Goal: Navigation & Orientation: Understand site structure

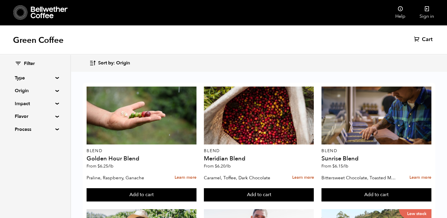
scroll to position [201, 0]
click at [53, 128] on summary "Process" at bounding box center [35, 129] width 41 height 7
click at [54, 116] on summary "Flavor" at bounding box center [35, 116] width 41 height 7
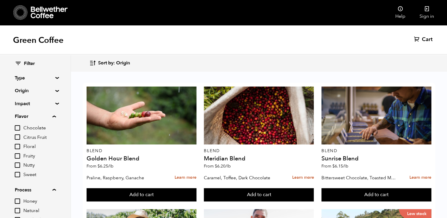
click at [54, 116] on summary "Flavor" at bounding box center [35, 116] width 41 height 7
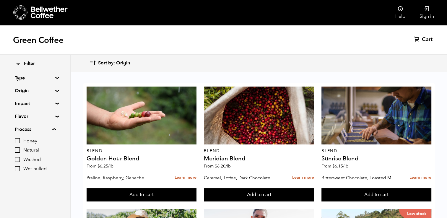
click at [55, 129] on summary "Process" at bounding box center [35, 129] width 41 height 7
click at [56, 103] on summary "Impact" at bounding box center [35, 103] width 41 height 7
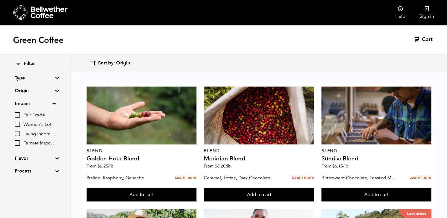
click at [56, 103] on summary "Impact" at bounding box center [35, 103] width 41 height 7
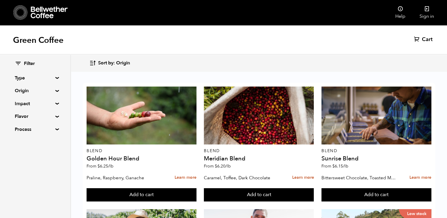
click at [56, 90] on summary "Origin" at bounding box center [35, 90] width 41 height 7
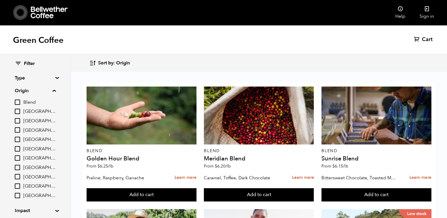
click at [56, 90] on summary "Origin" at bounding box center [35, 90] width 41 height 7
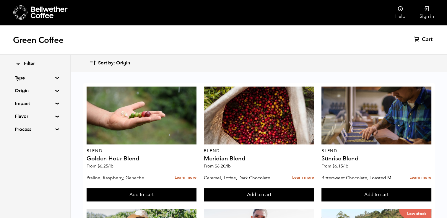
click at [56, 78] on summary "Type" at bounding box center [35, 77] width 41 height 7
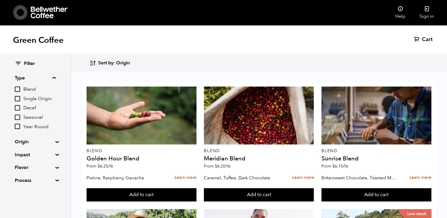
click at [56, 78] on summary "Type" at bounding box center [35, 77] width 41 height 7
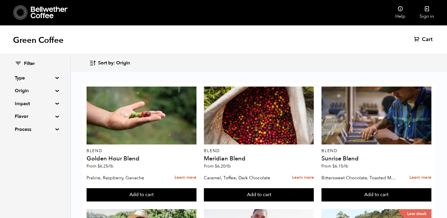
scroll to position [0, 0]
